Goal: Task Accomplishment & Management: Manage account settings

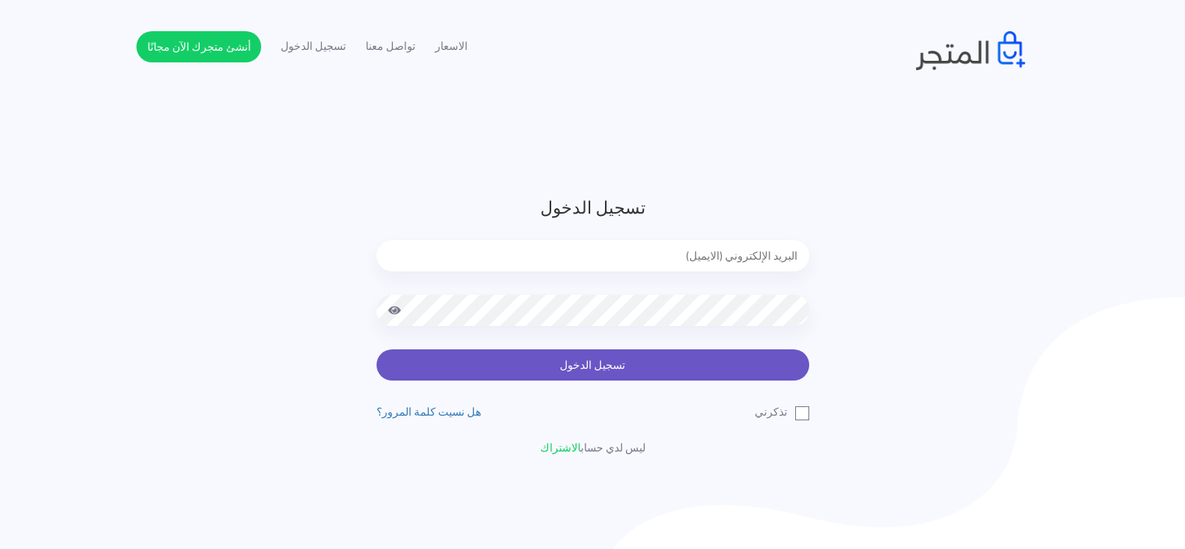
type input "[EMAIL_ADDRESS][DOMAIN_NAME]"
click at [557, 359] on button "تسجيل الدخول" at bounding box center [593, 364] width 433 height 31
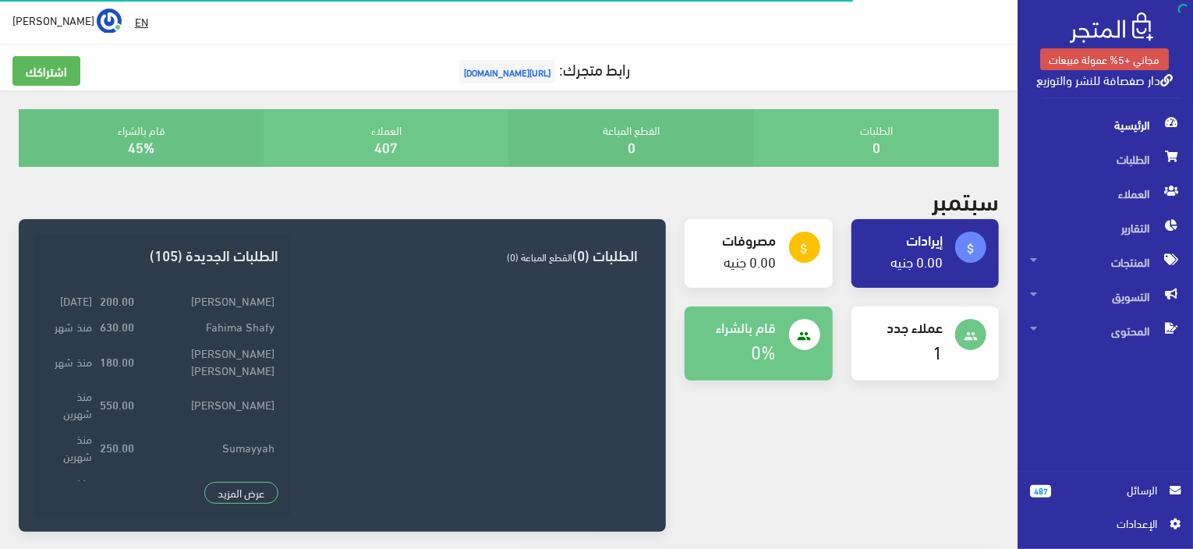
click at [324, 44] on div "اشتراكك رابط متجرك: [URL][DOMAIN_NAME]" at bounding box center [508, 67] width 1017 height 47
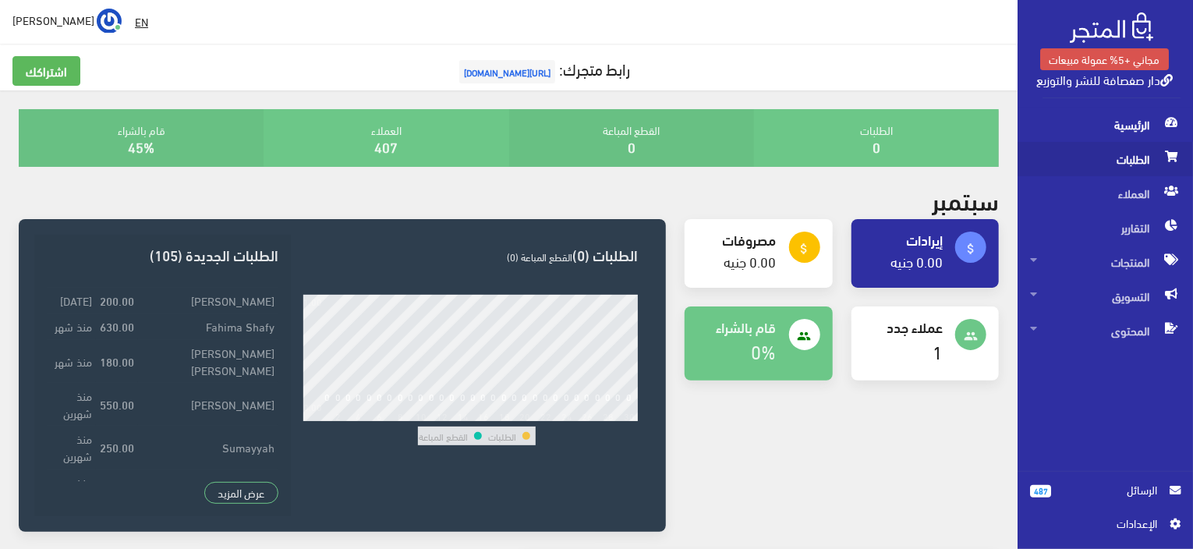
click at [1095, 161] on span "الطلبات" at bounding box center [1105, 159] width 150 height 34
